Goal: Navigation & Orientation: Find specific page/section

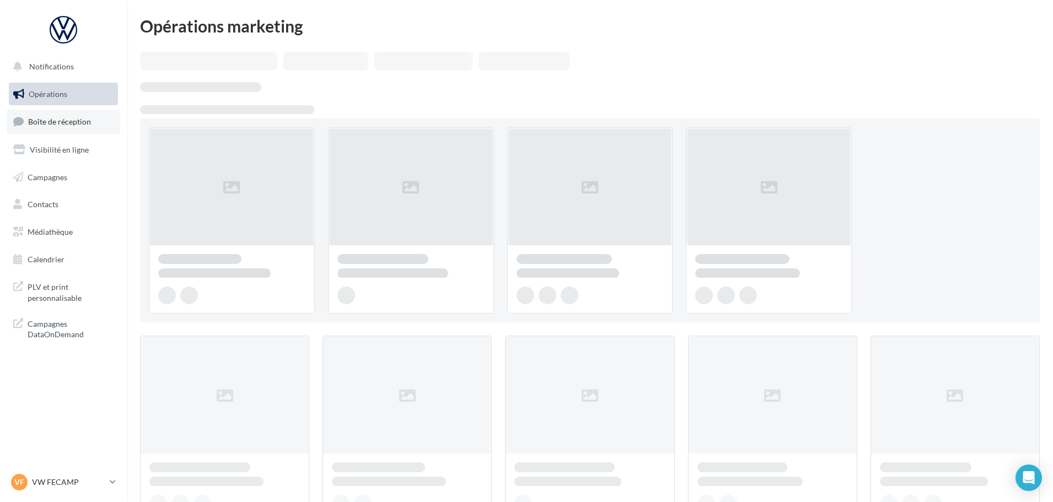
click at [47, 123] on span "Boîte de réception" at bounding box center [59, 121] width 63 height 9
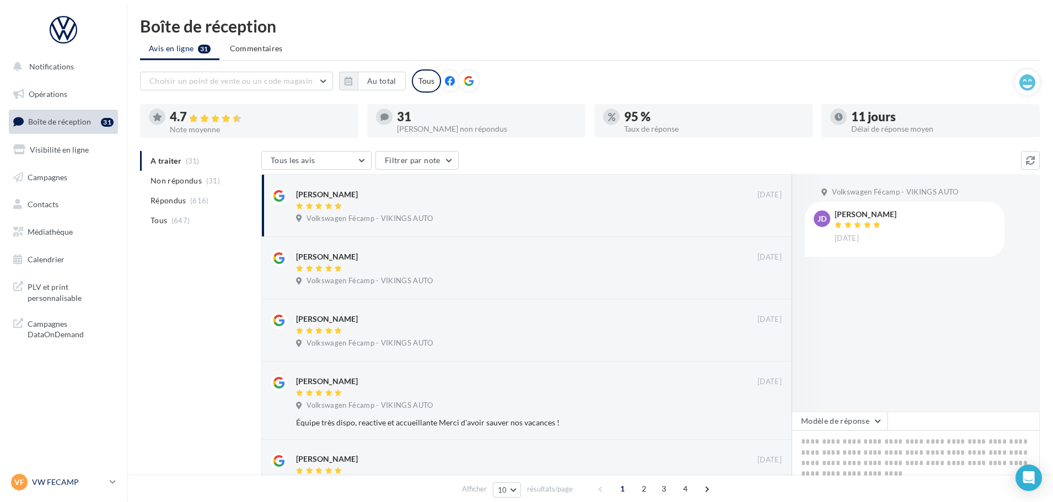
click at [75, 473] on link "VF VW FECAMP vw-stl-vau" at bounding box center [63, 482] width 109 height 21
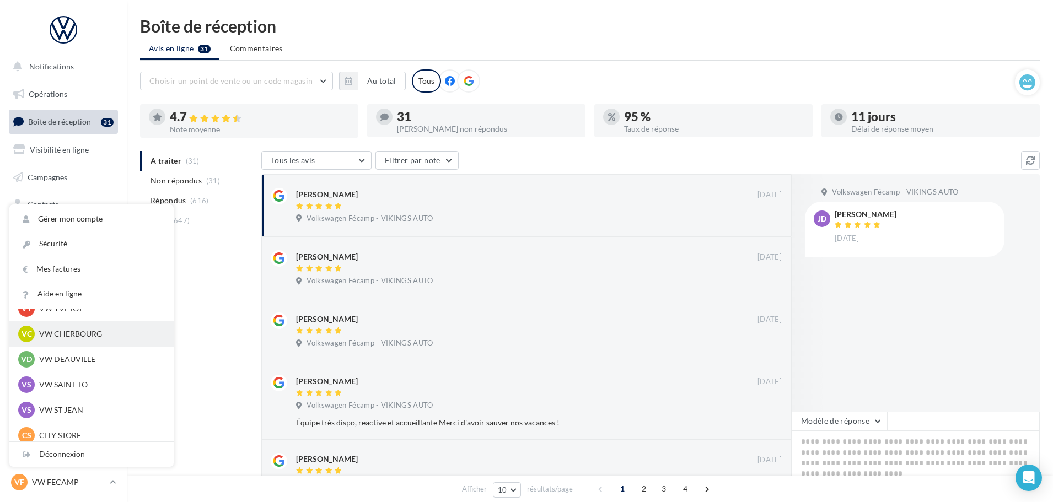
scroll to position [165, 0]
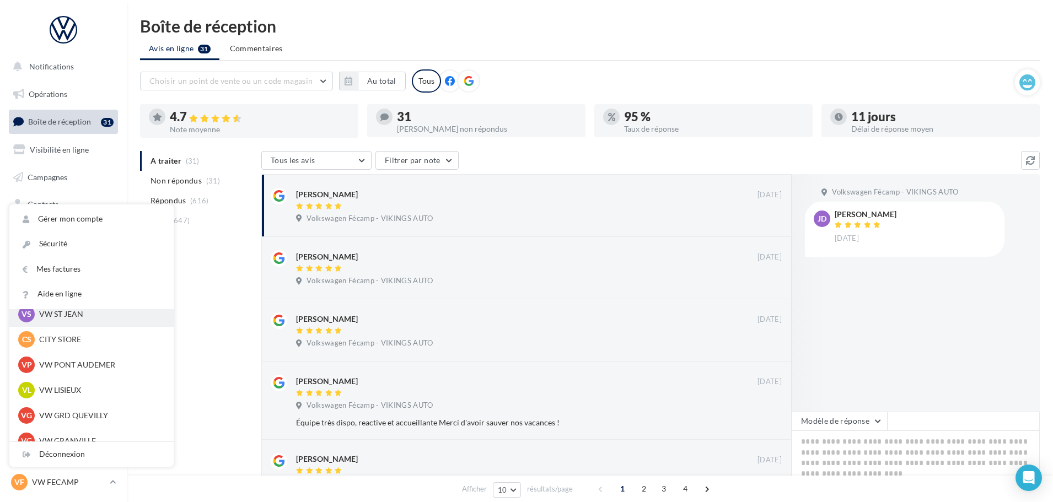
click at [69, 322] on div "VS VW ST JEAN vw-stj-vau" at bounding box center [91, 314] width 147 height 17
